Goal: Feedback & Contribution: Leave review/rating

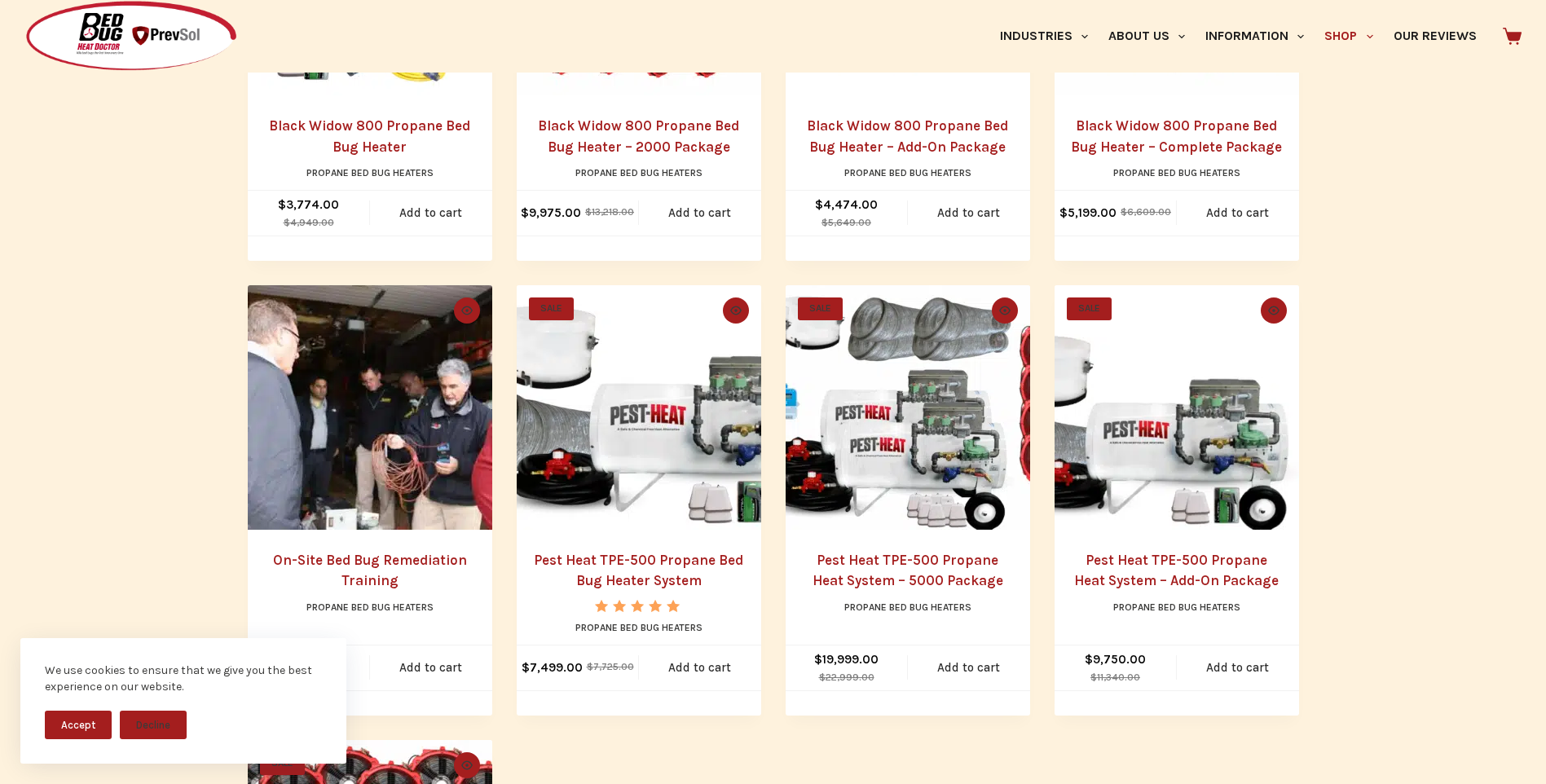
scroll to position [611, 0]
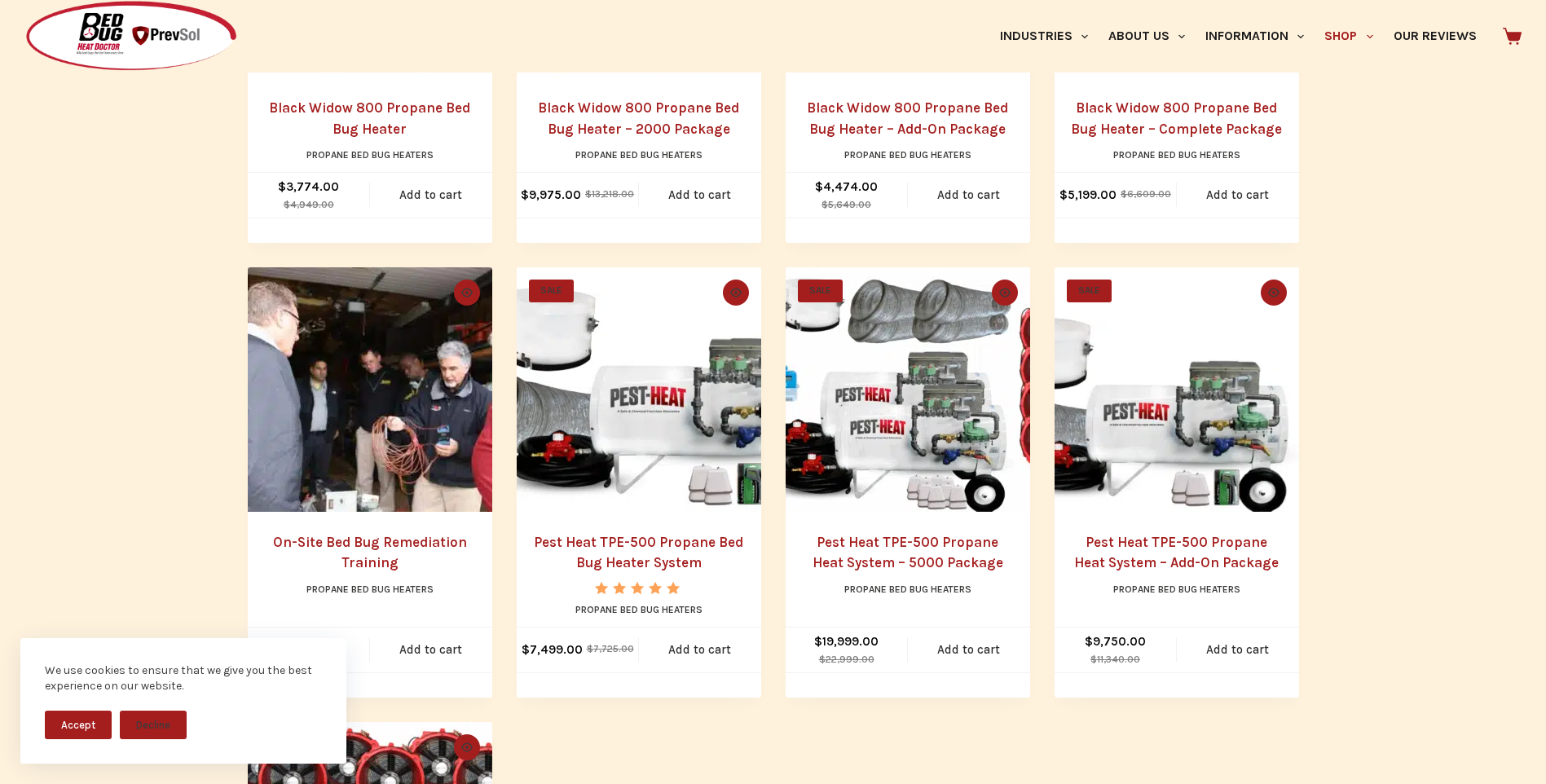
click at [1104, 438] on img "Pest Heat TPE-500 Propane Heat System - Add-On Package" at bounding box center [1177, 389] width 245 height 245
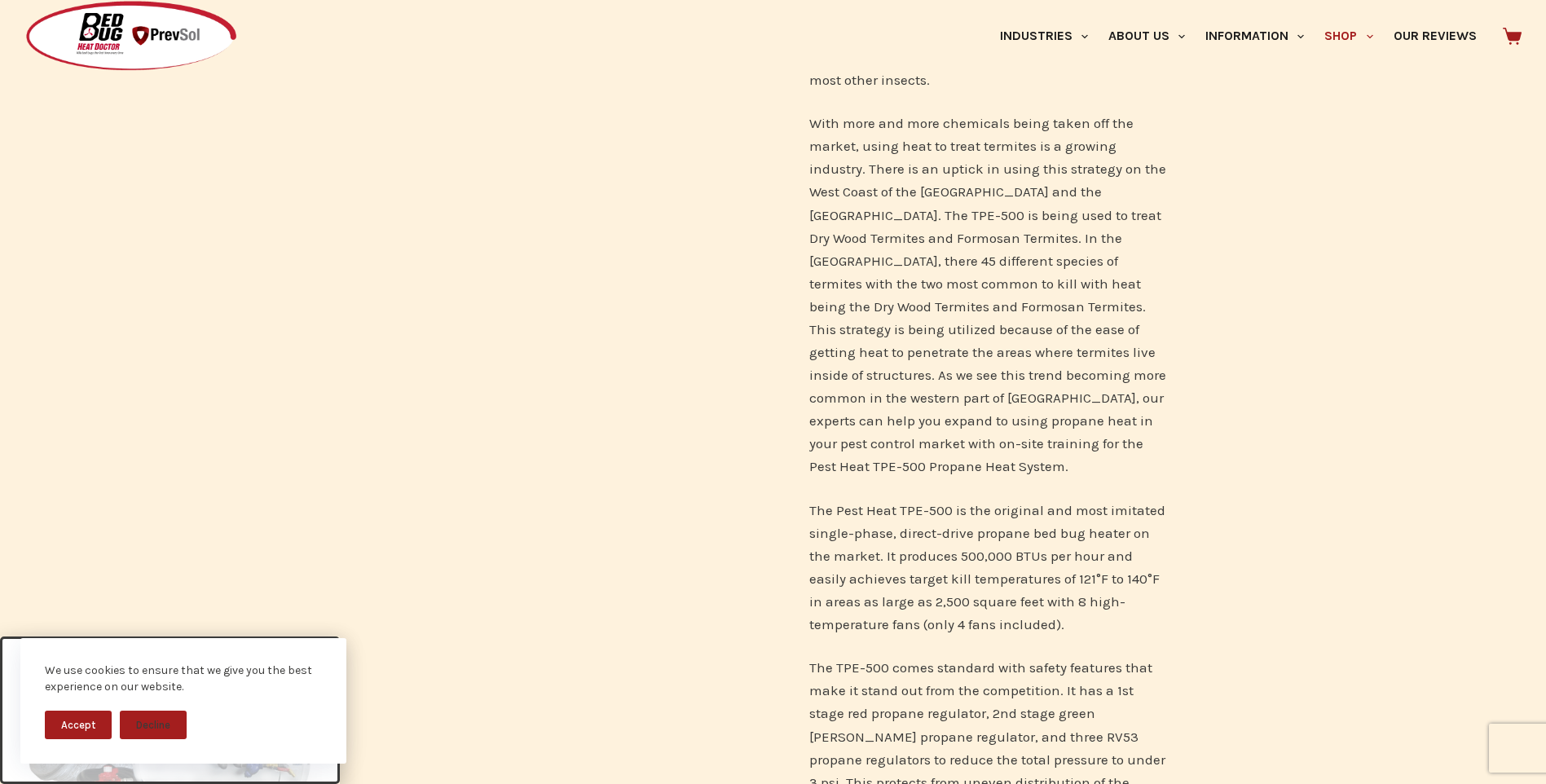
scroll to position [894, 0]
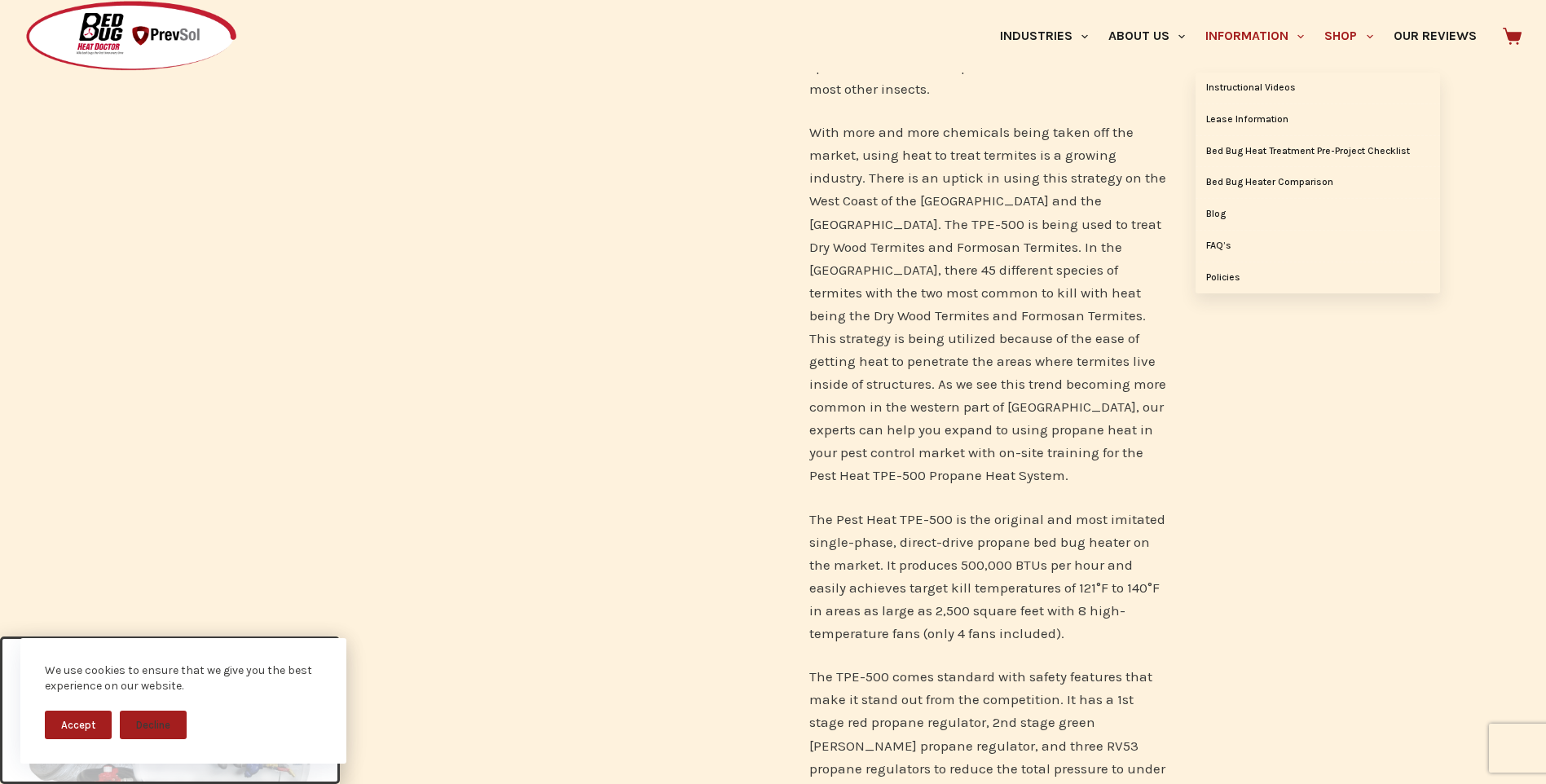
click at [1288, 67] on link "Information" at bounding box center [1254, 36] width 119 height 72
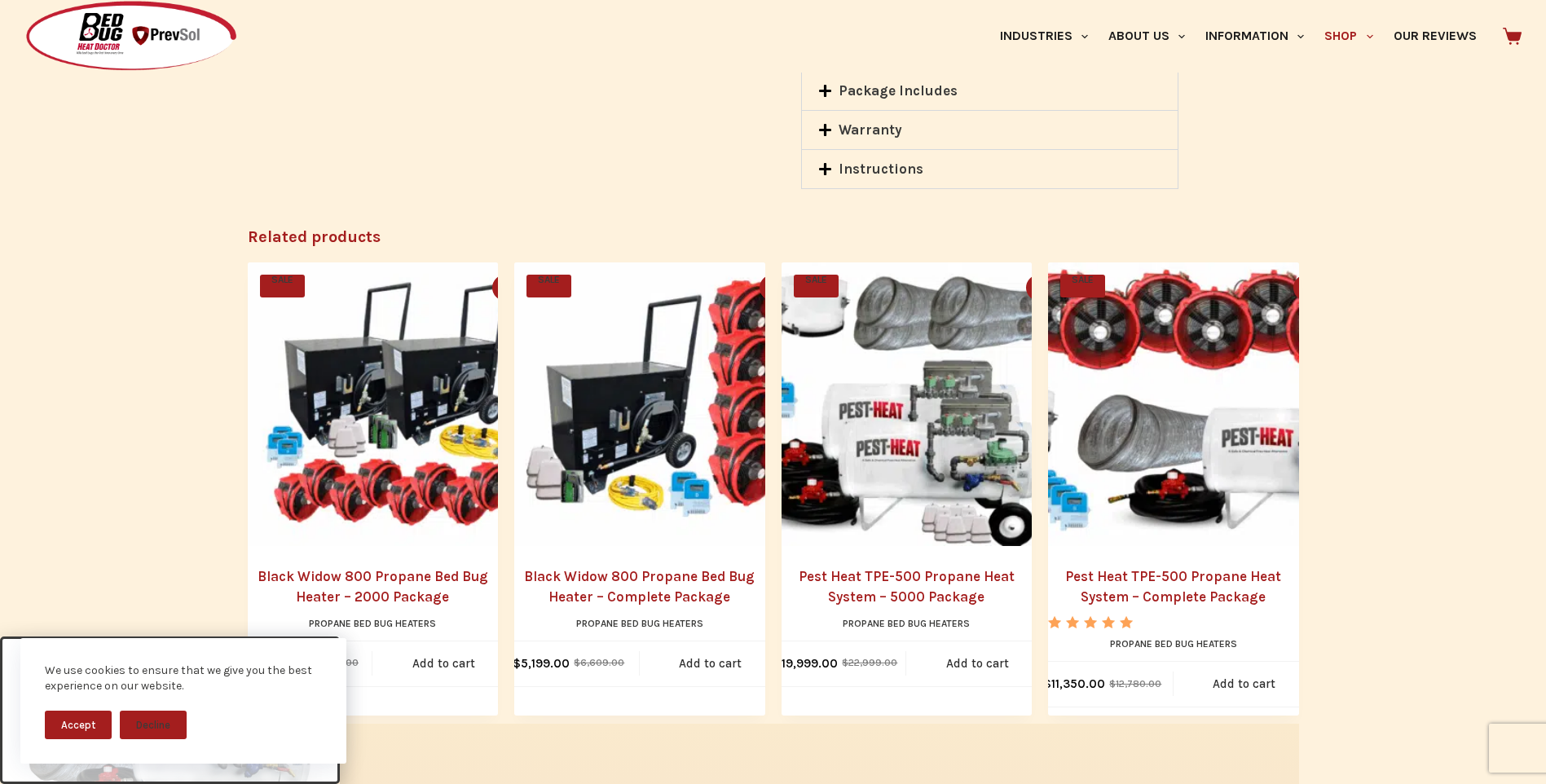
scroll to position [2512, 0]
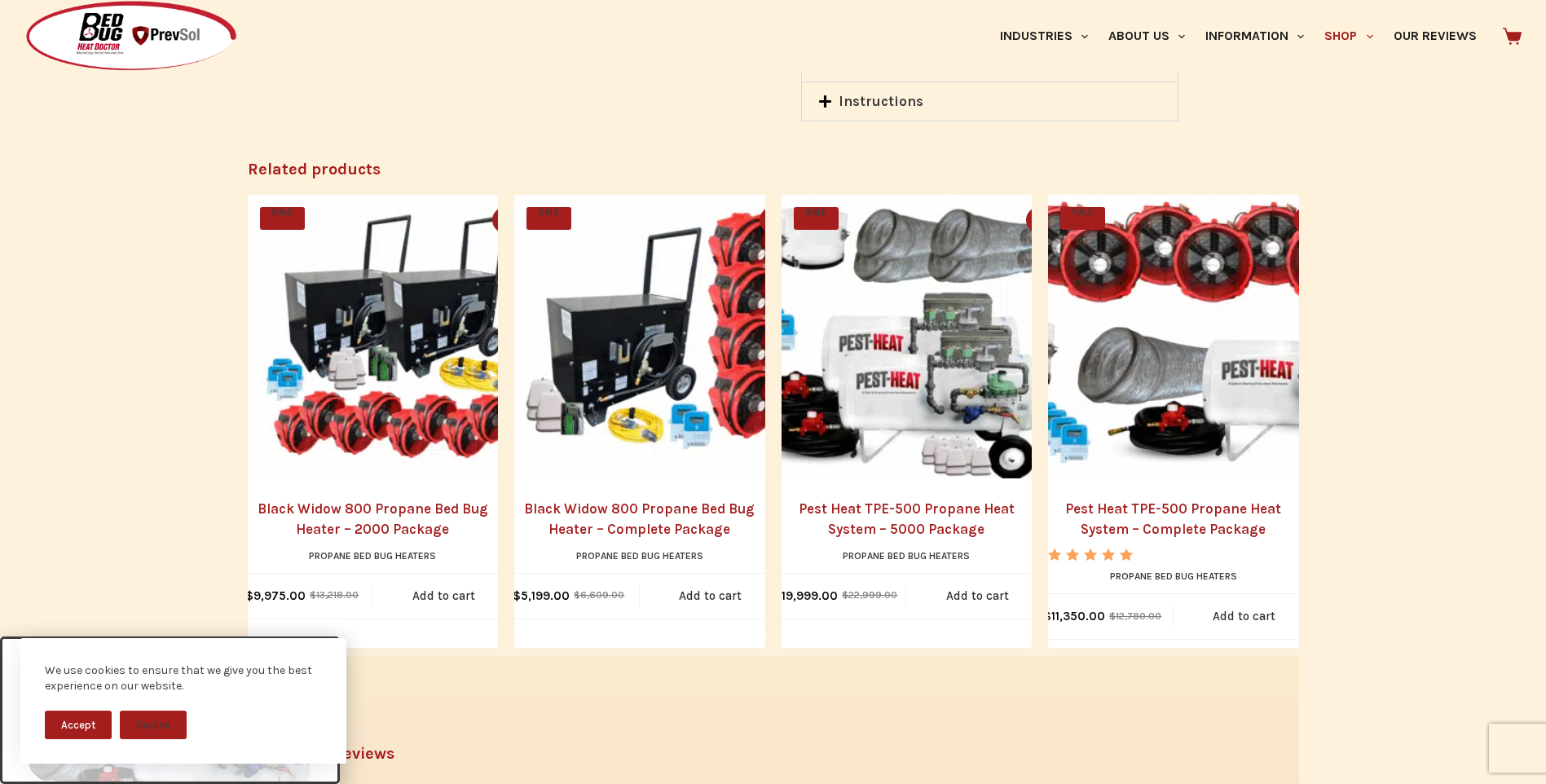
click at [587, 499] on link "Black Widow 800 Propane Bed Bug Heater – Complete Package" at bounding box center [640, 519] width 251 height 42
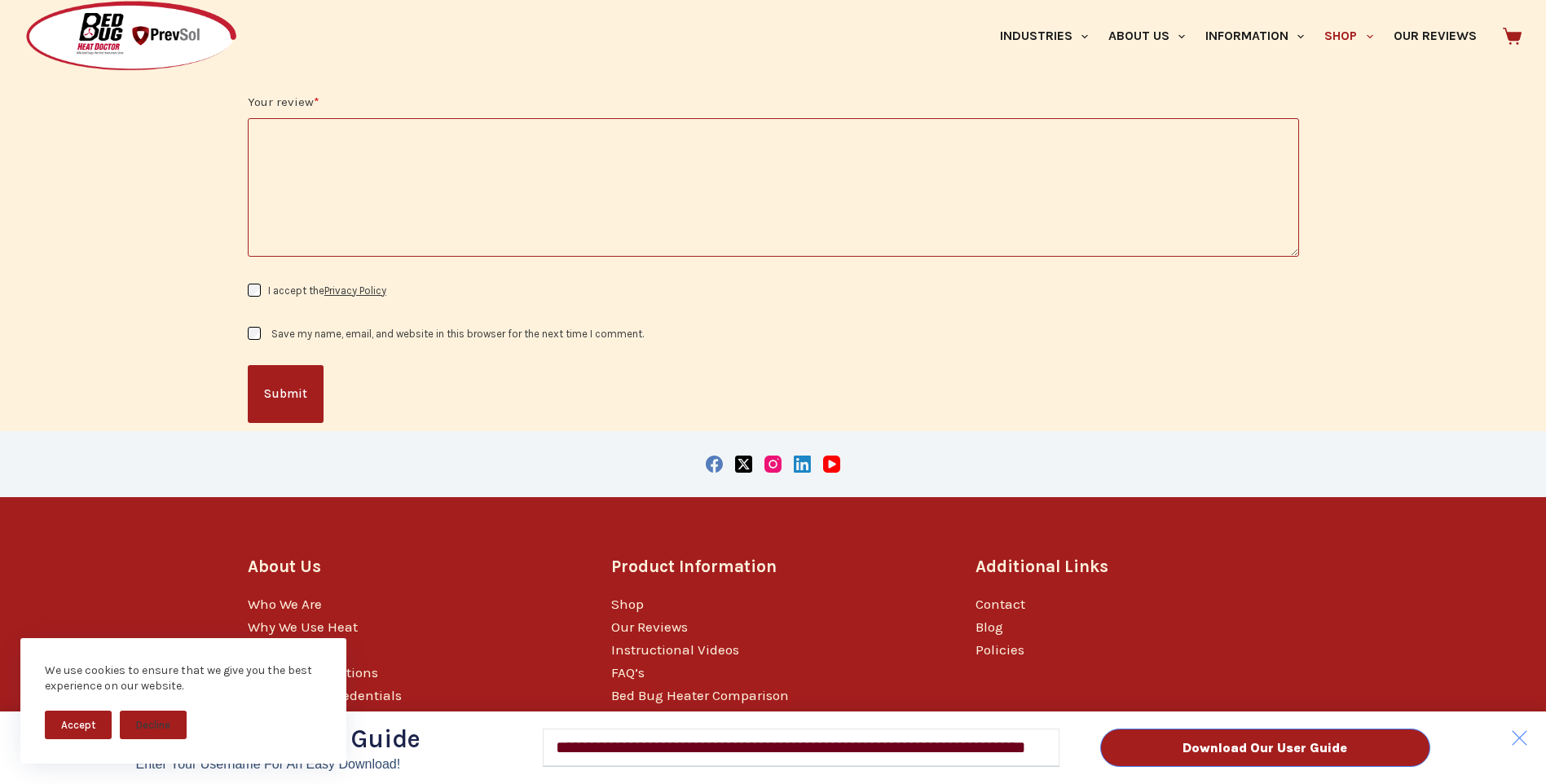
scroll to position [2691, 0]
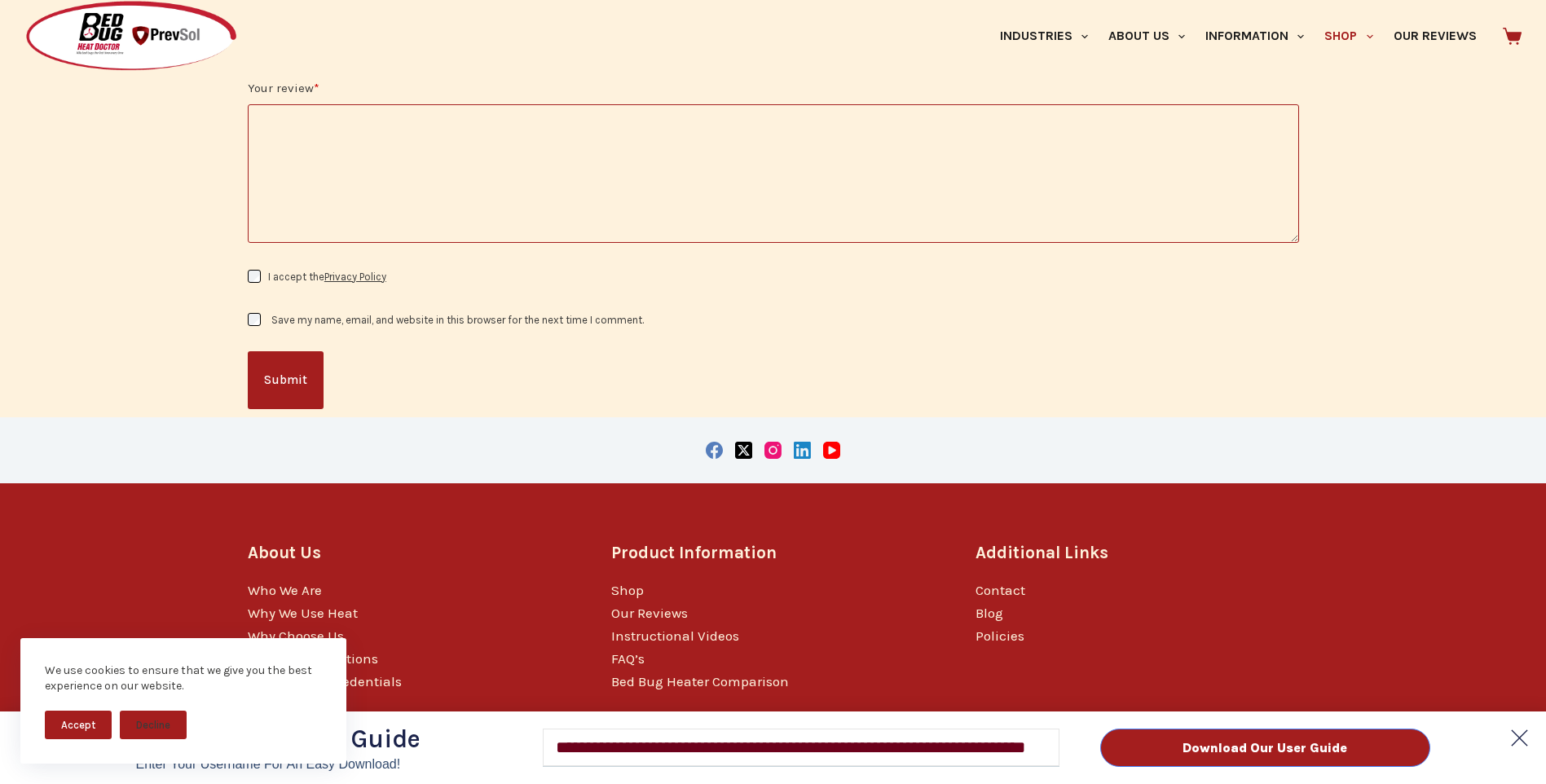
type input "**********"
click at [1526, 731] on polygon at bounding box center [1519, 738] width 32 height 32
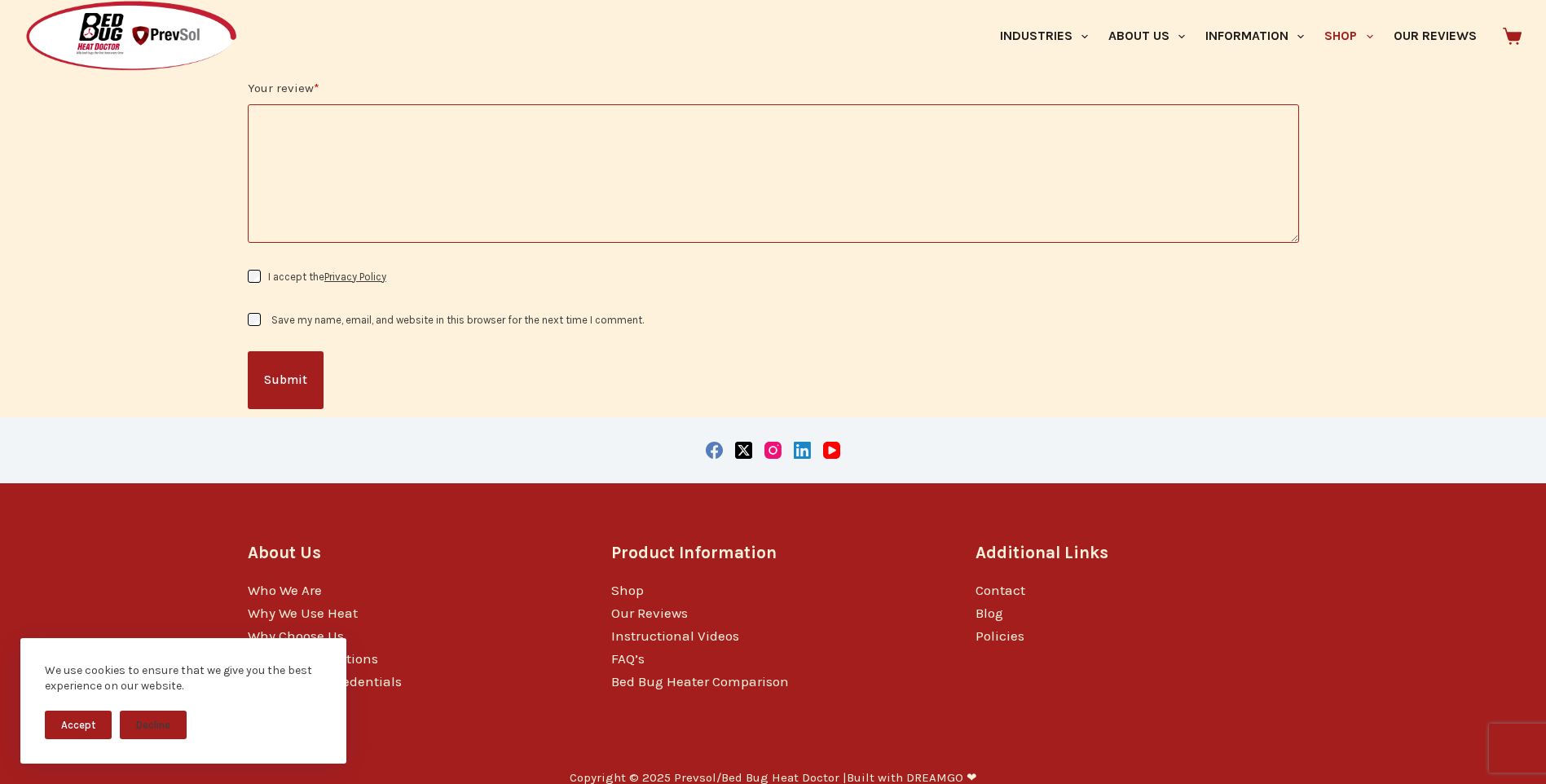
click at [833, 438] on div at bounding box center [773, 450] width 1051 height 66
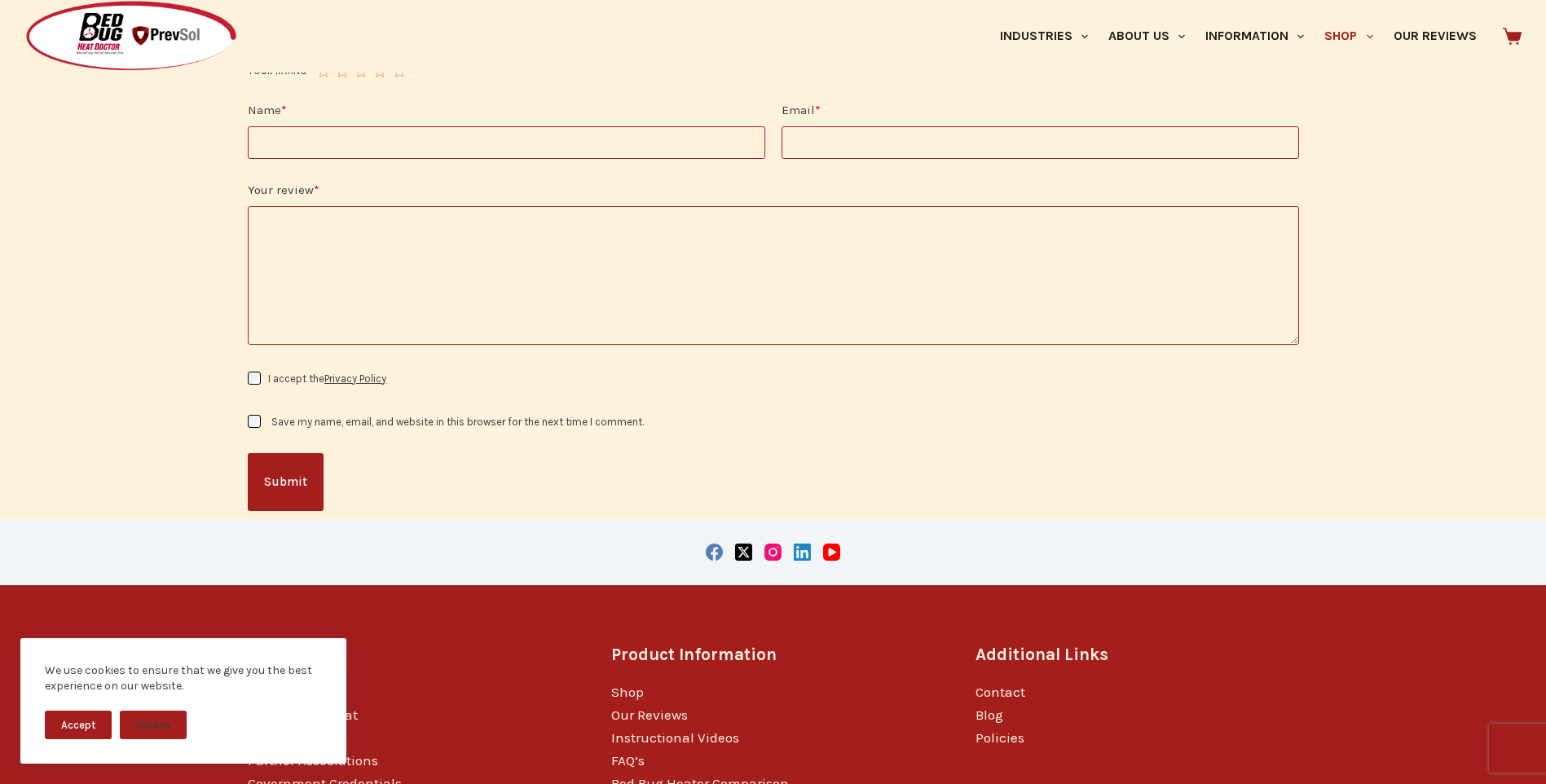
click at [773, 238] on textarea "Your review *" at bounding box center [773, 275] width 1051 height 139
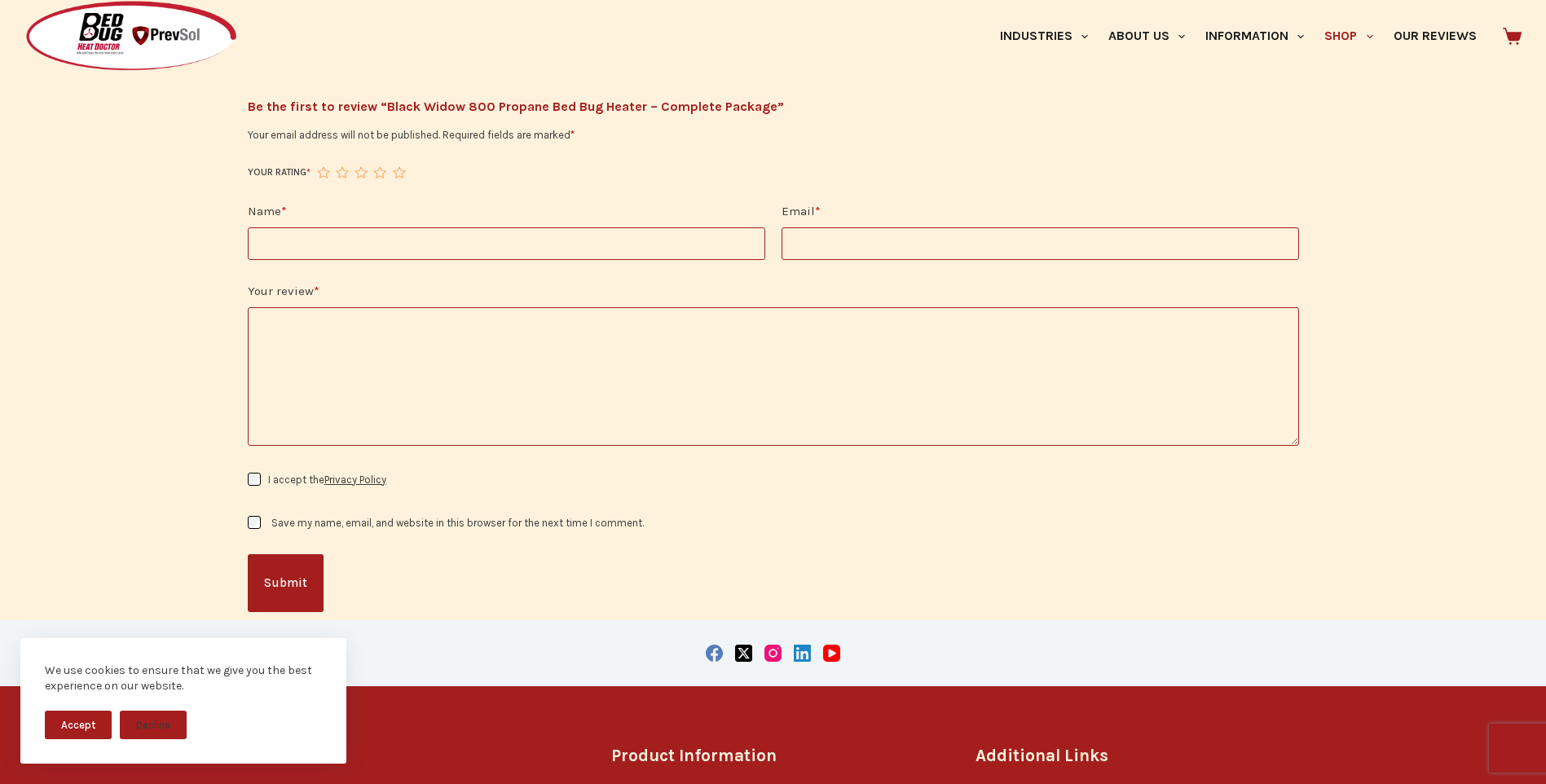
scroll to position [2420, 0]
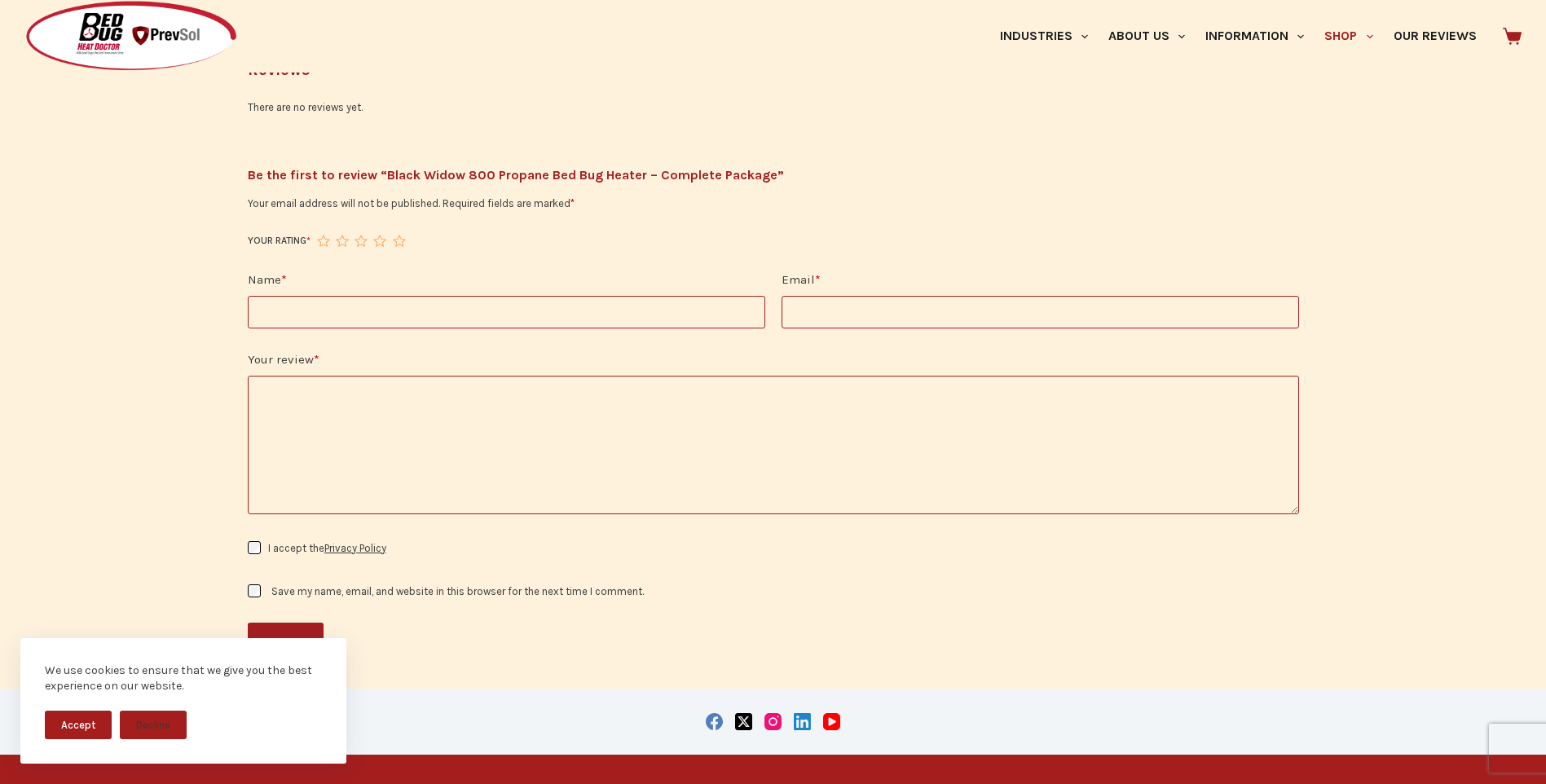
click at [741, 403] on textarea "Your review *" at bounding box center [773, 445] width 1051 height 139
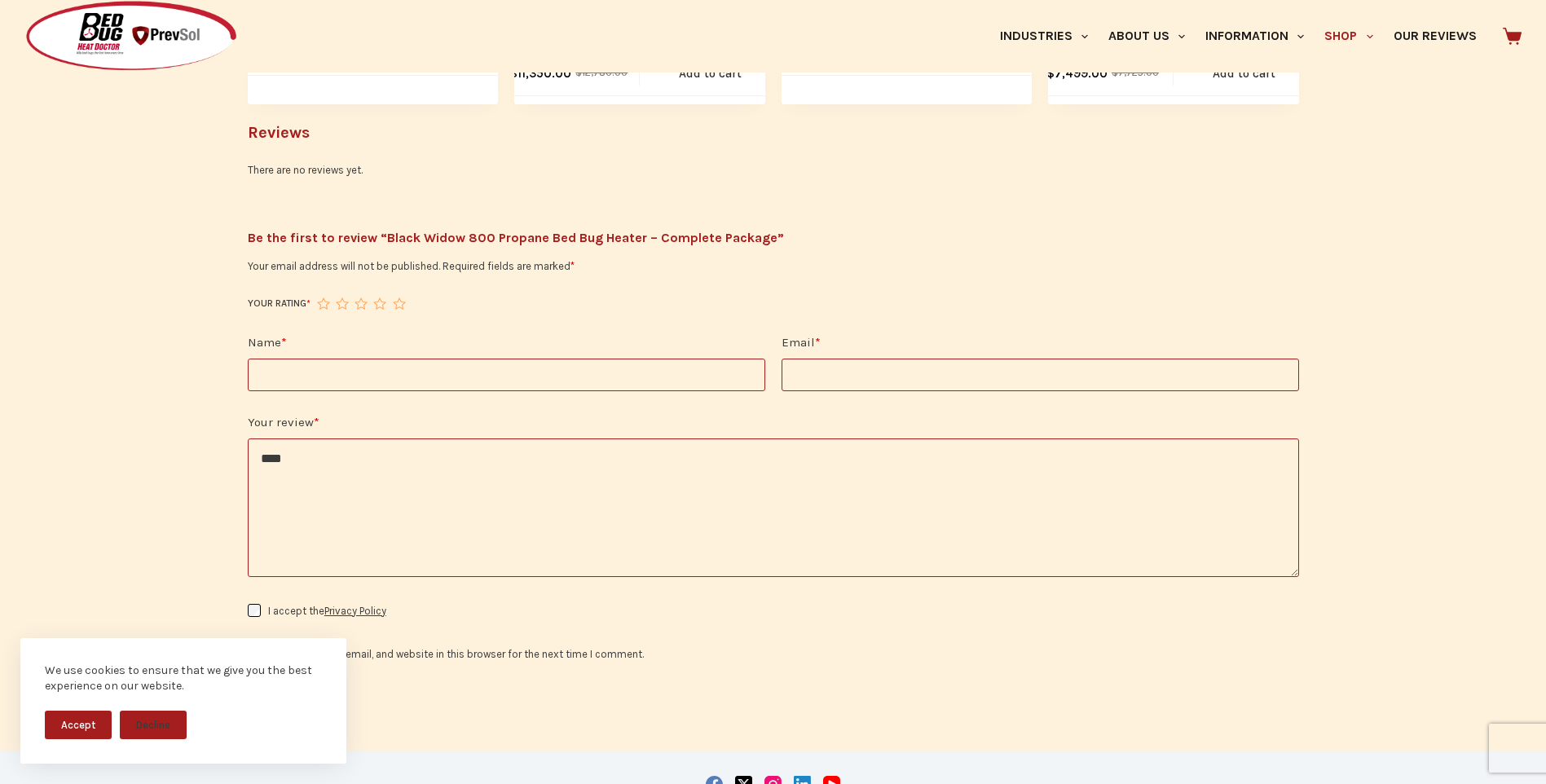
scroll to position [2318, 0]
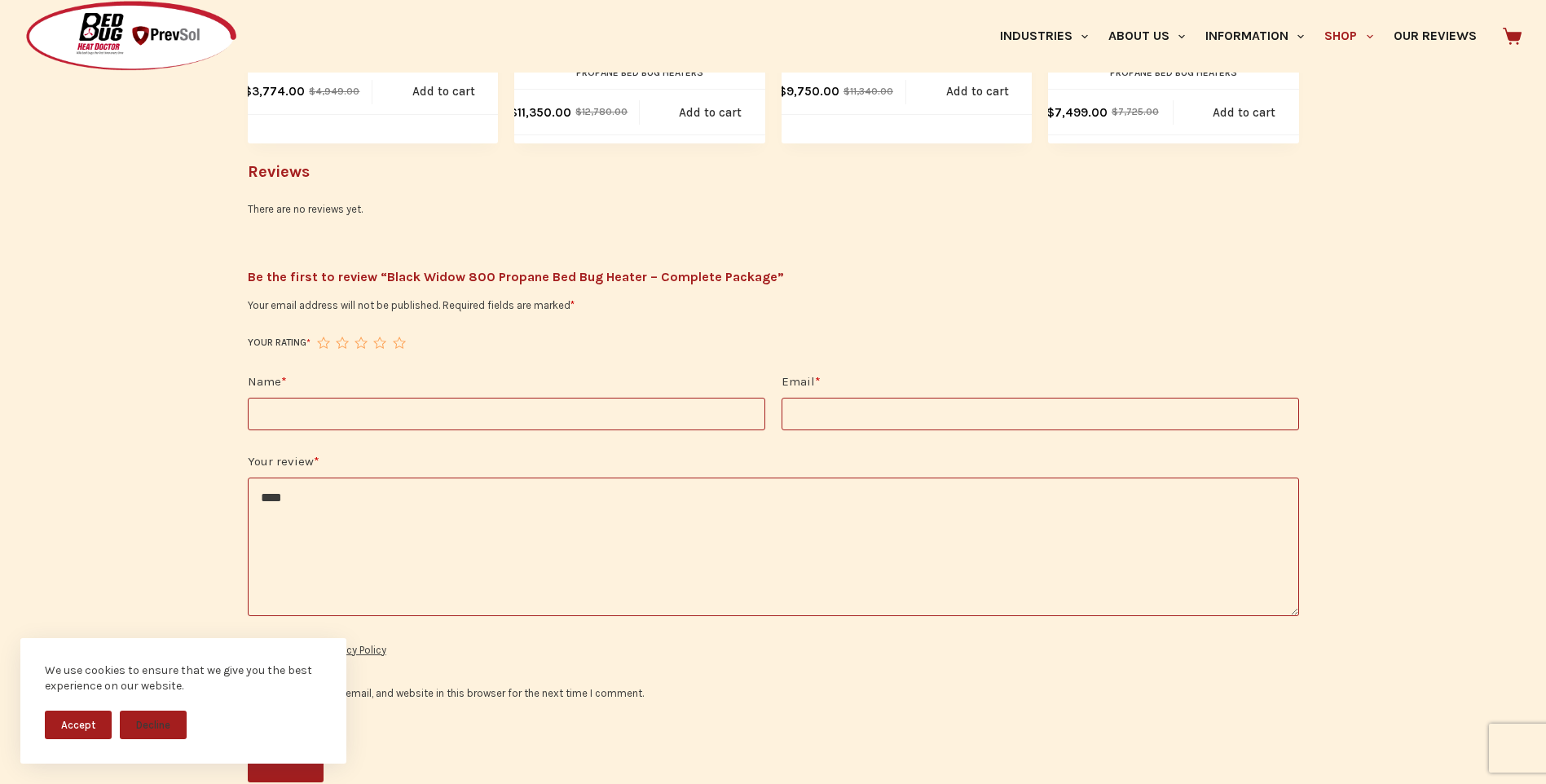
type textarea "****"
click at [472, 398] on input "Name *" at bounding box center [506, 414] width 517 height 33
type input "*****"
click at [1104, 398] on input "Email *" at bounding box center [1040, 414] width 517 height 33
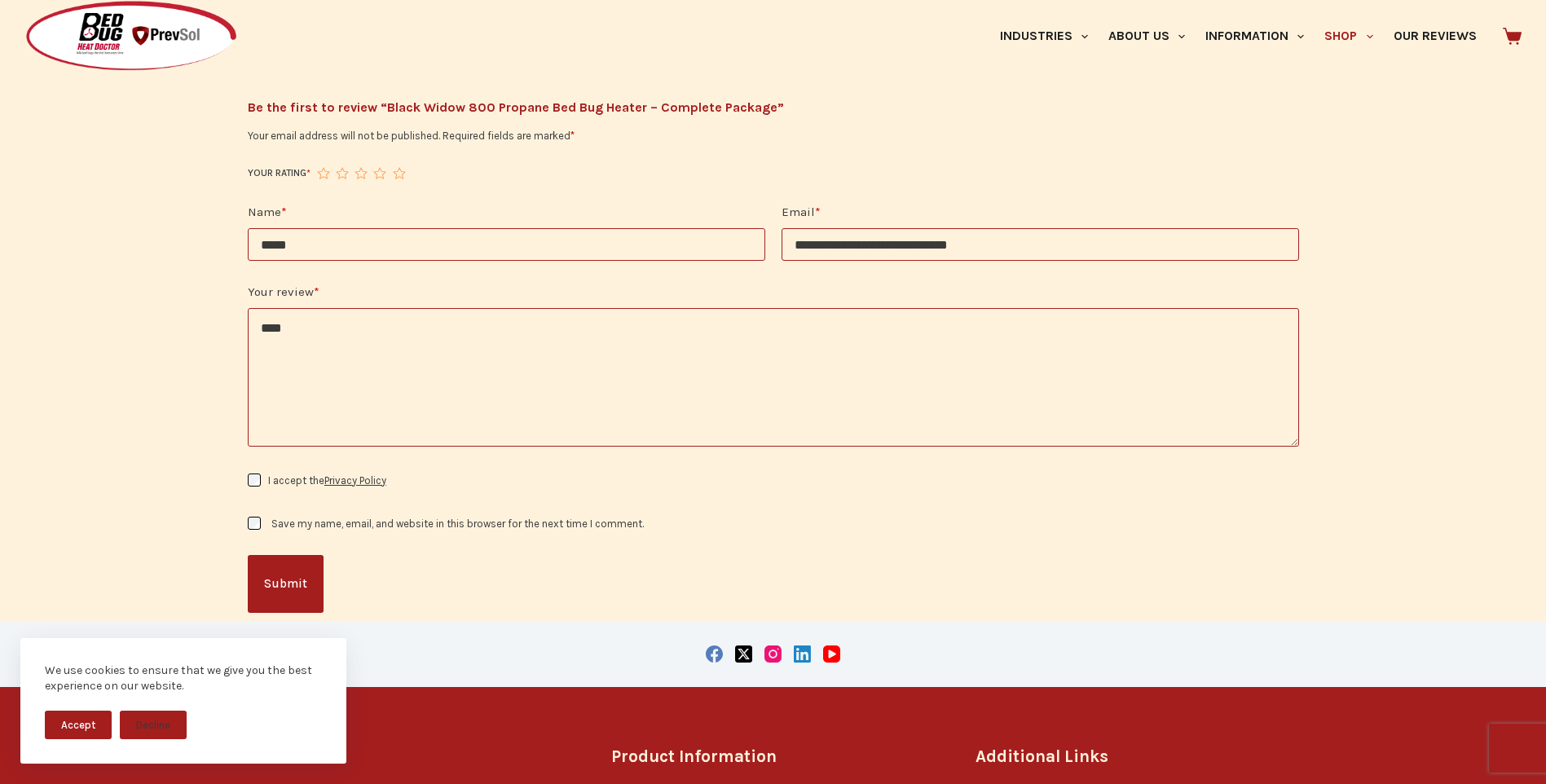
scroll to position [2555, 0]
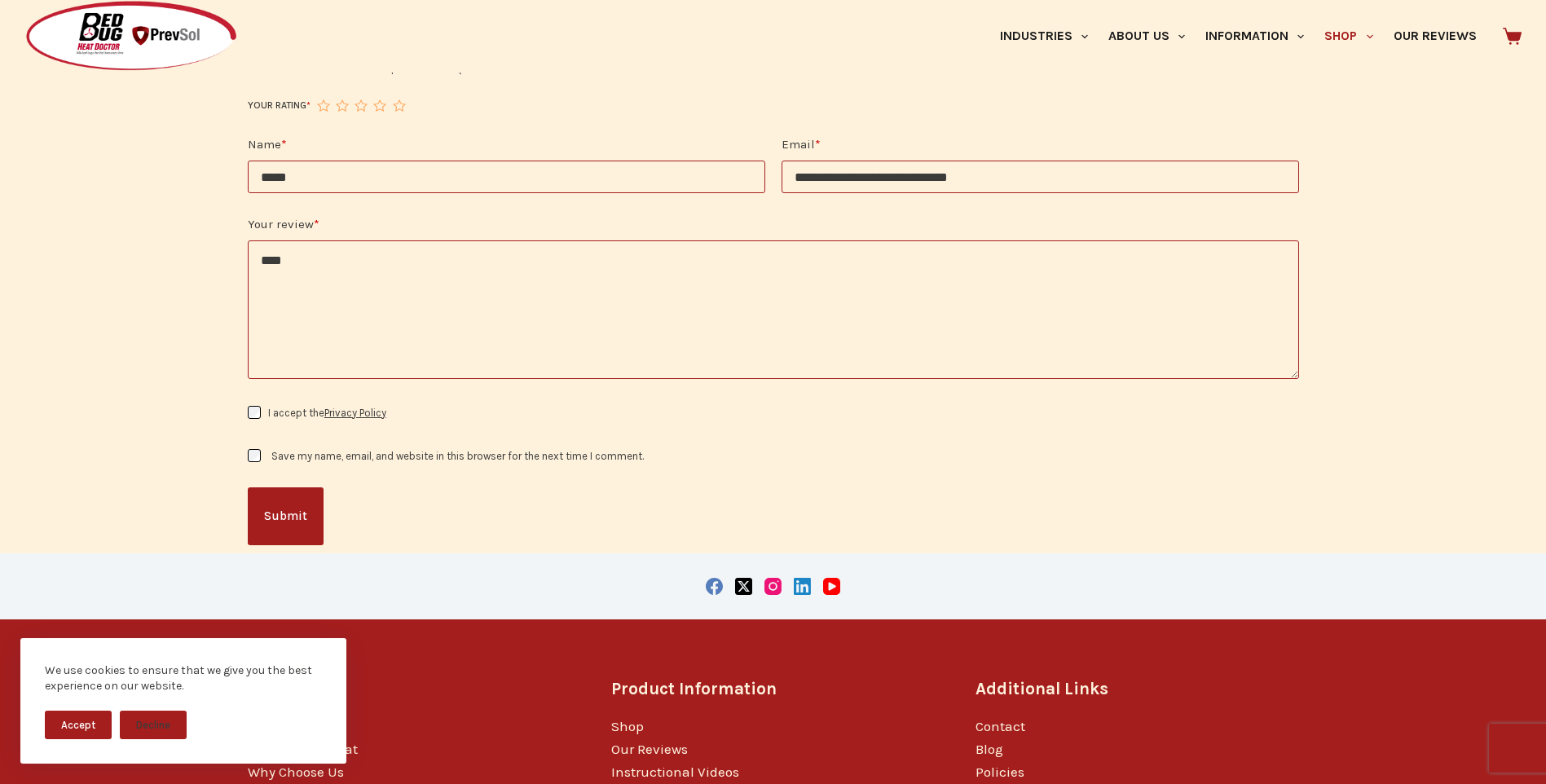
type input "**********"
click at [297, 407] on label "I accept the Privacy Policy" at bounding box center [327, 413] width 118 height 12
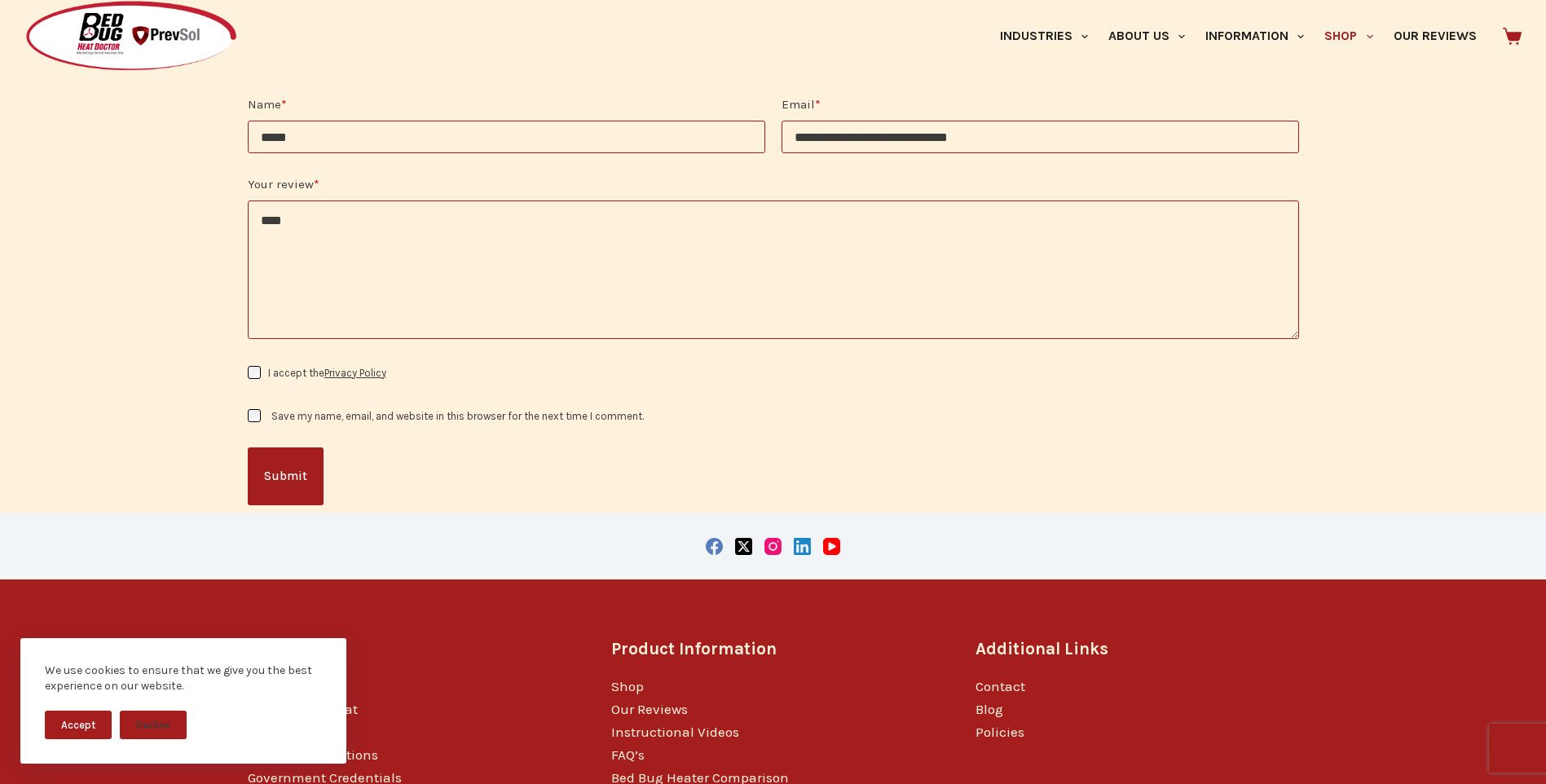
scroll to position [2623, 0]
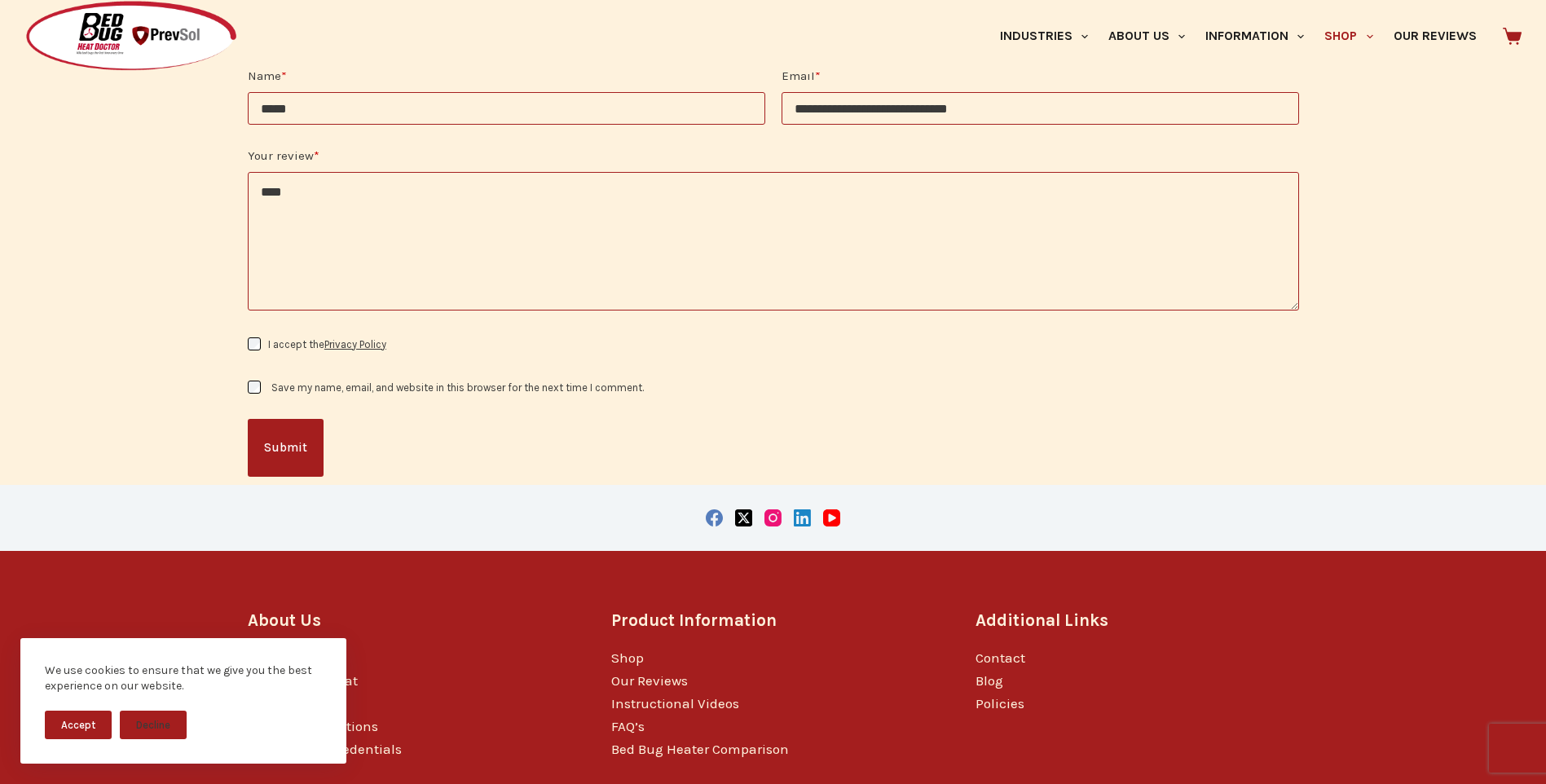
click at [383, 381] on label "Save my name, email, and website in this browser for the next time I comment." at bounding box center [457, 387] width 372 height 12
